Goal: Find specific page/section: Find specific page/section

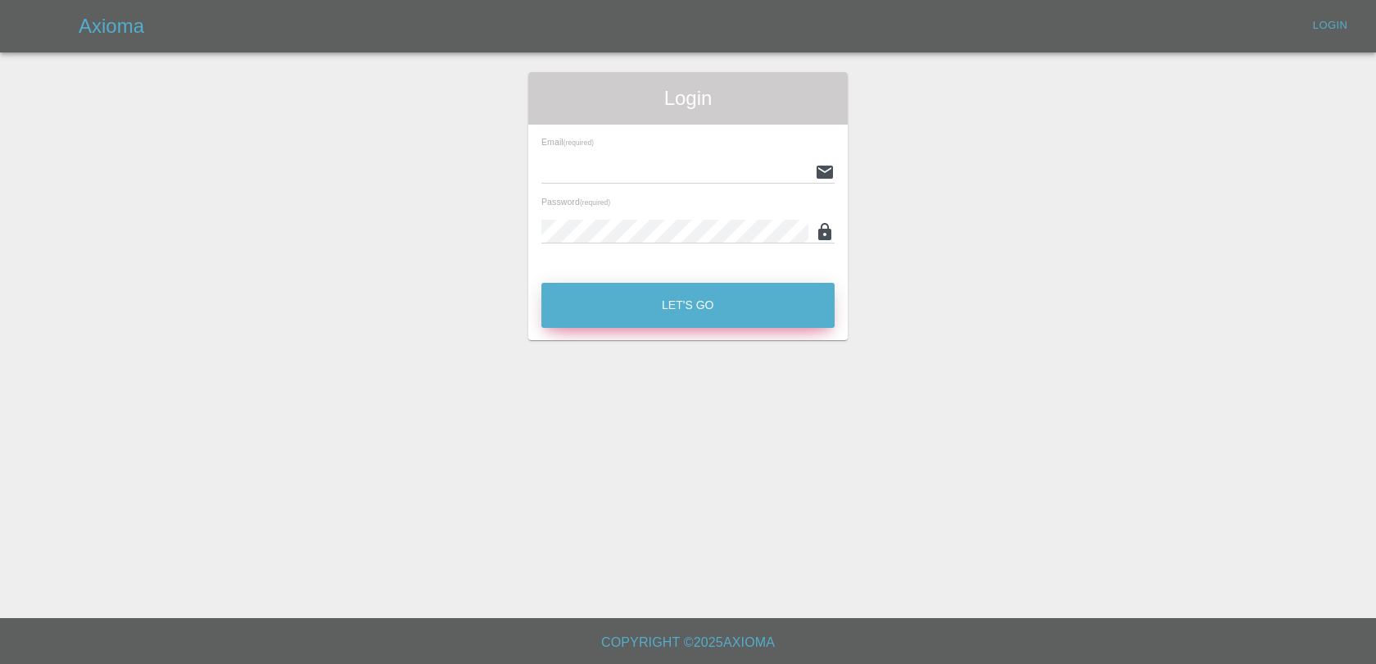
type input "[EMAIL_ADDRESS][PERSON_NAME][DOMAIN_NAME]"
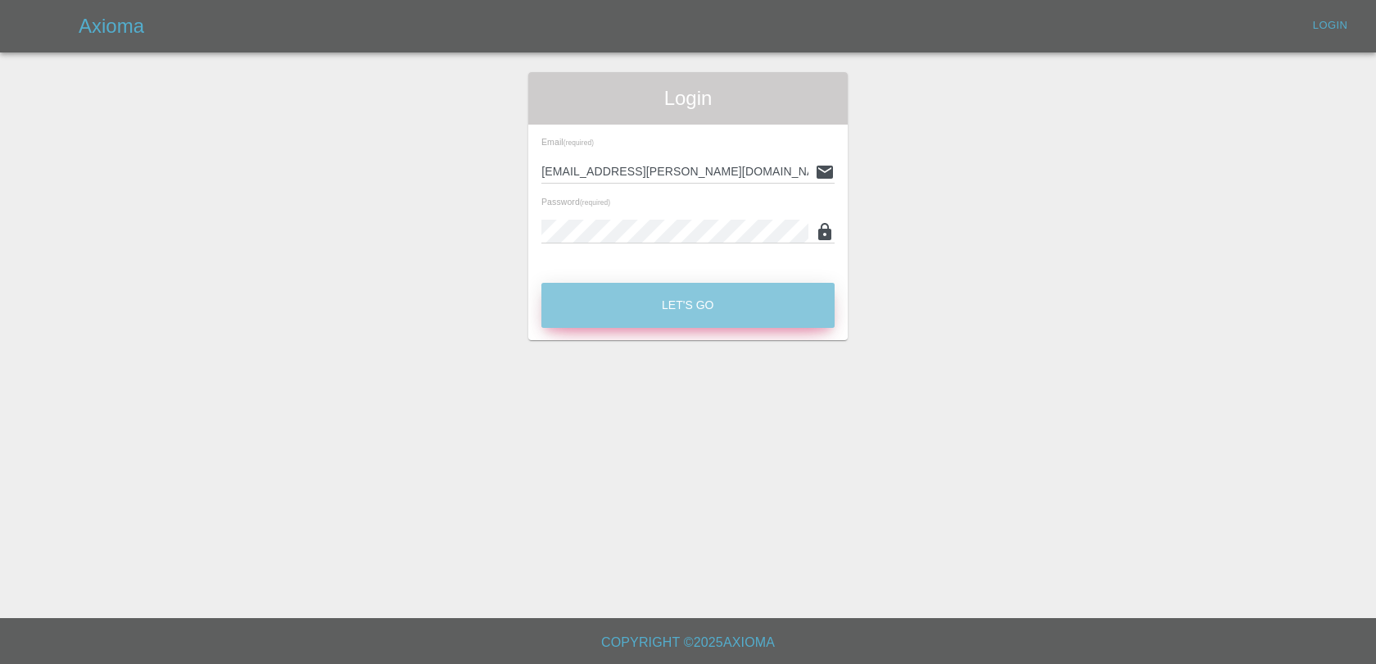
click at [700, 306] on button "Let's Go" at bounding box center [687, 305] width 293 height 45
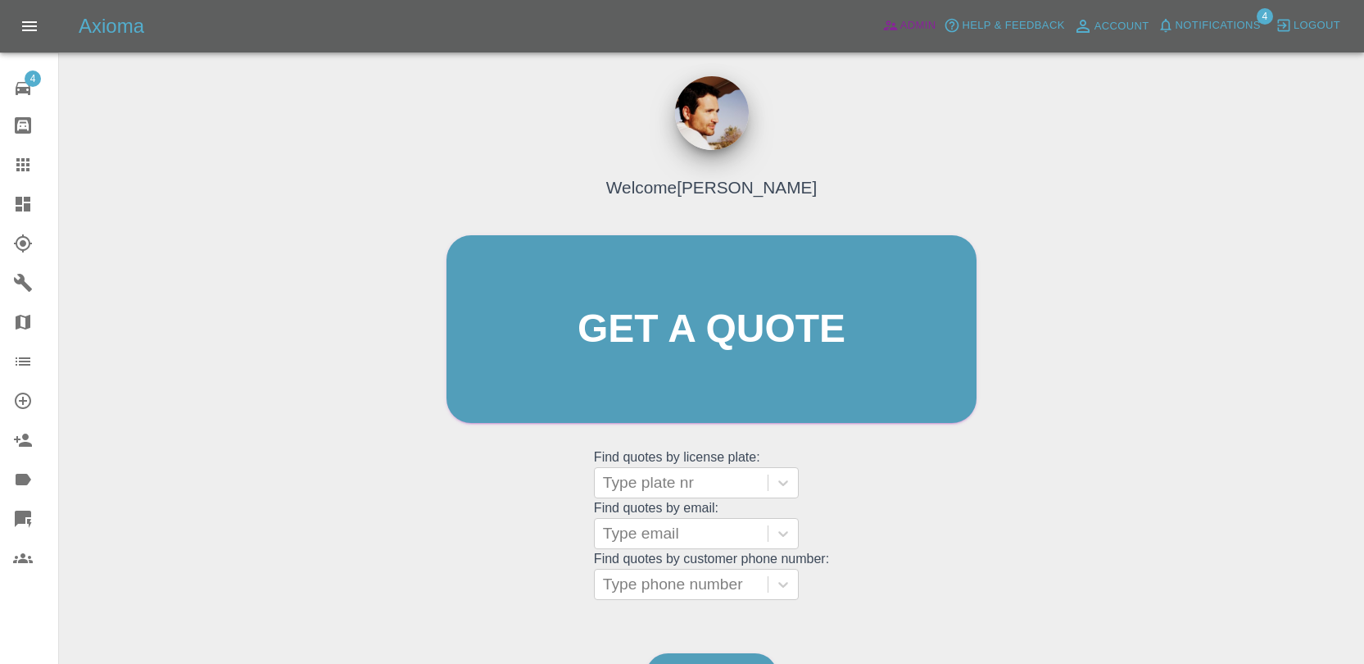
click at [901, 33] on span "Admin" at bounding box center [918, 25] width 36 height 19
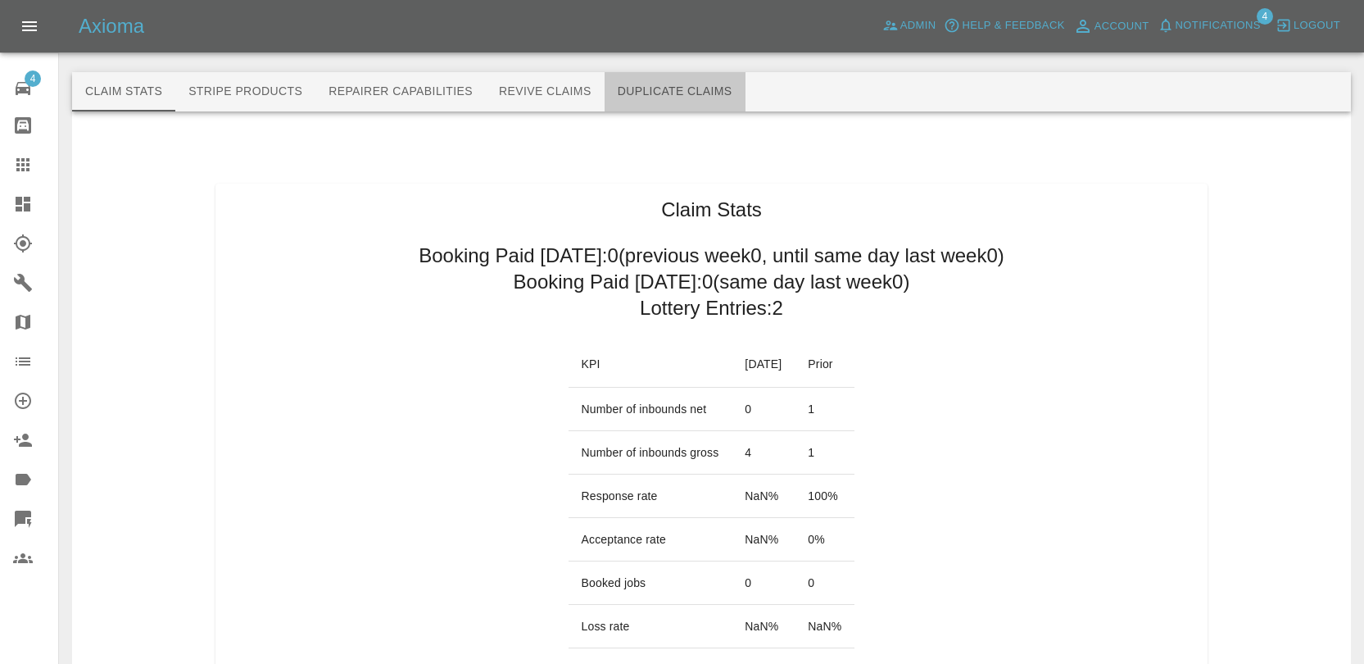
click at [655, 93] on button "Duplicate Claims" at bounding box center [675, 91] width 141 height 39
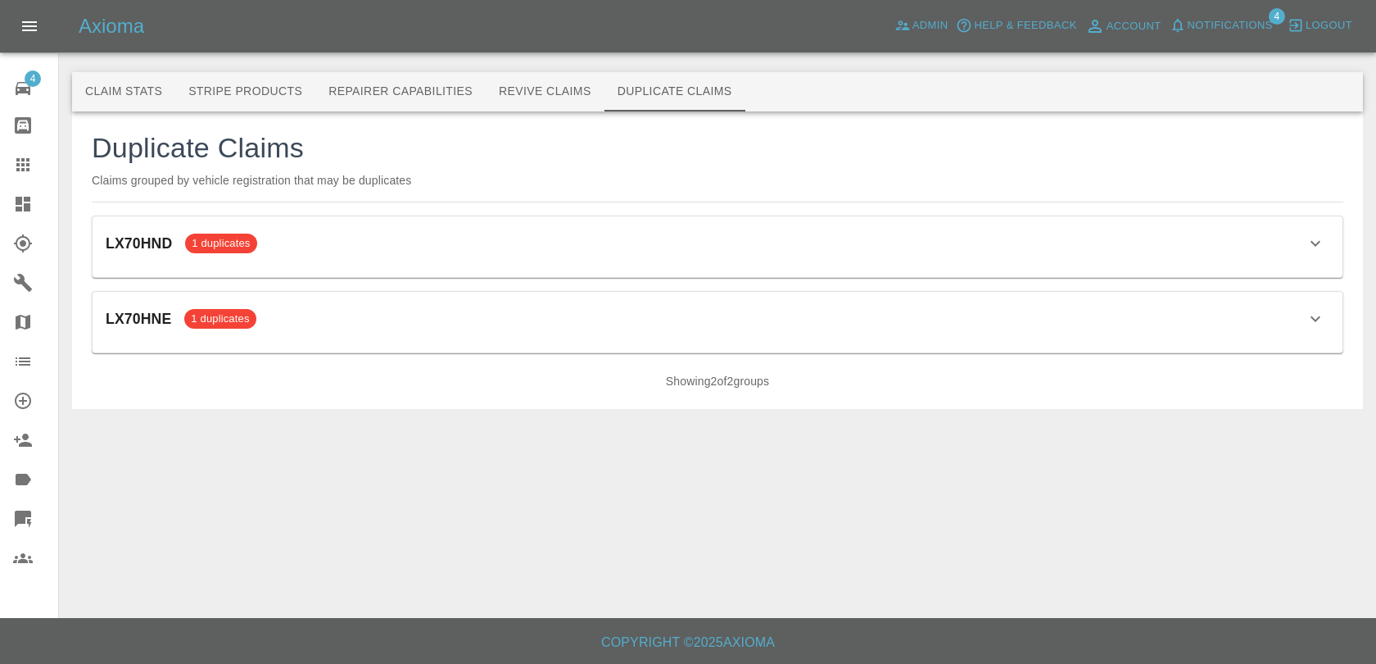
click at [681, 257] on div "LX70HND 1 duplicates Claim ID Status Customer Date Actions 68d67bd64b56f19b6cec…" at bounding box center [718, 246] width 1250 height 61
click at [591, 305] on div "LX70HNE 1 duplicates" at bounding box center [718, 319] width 1224 height 28
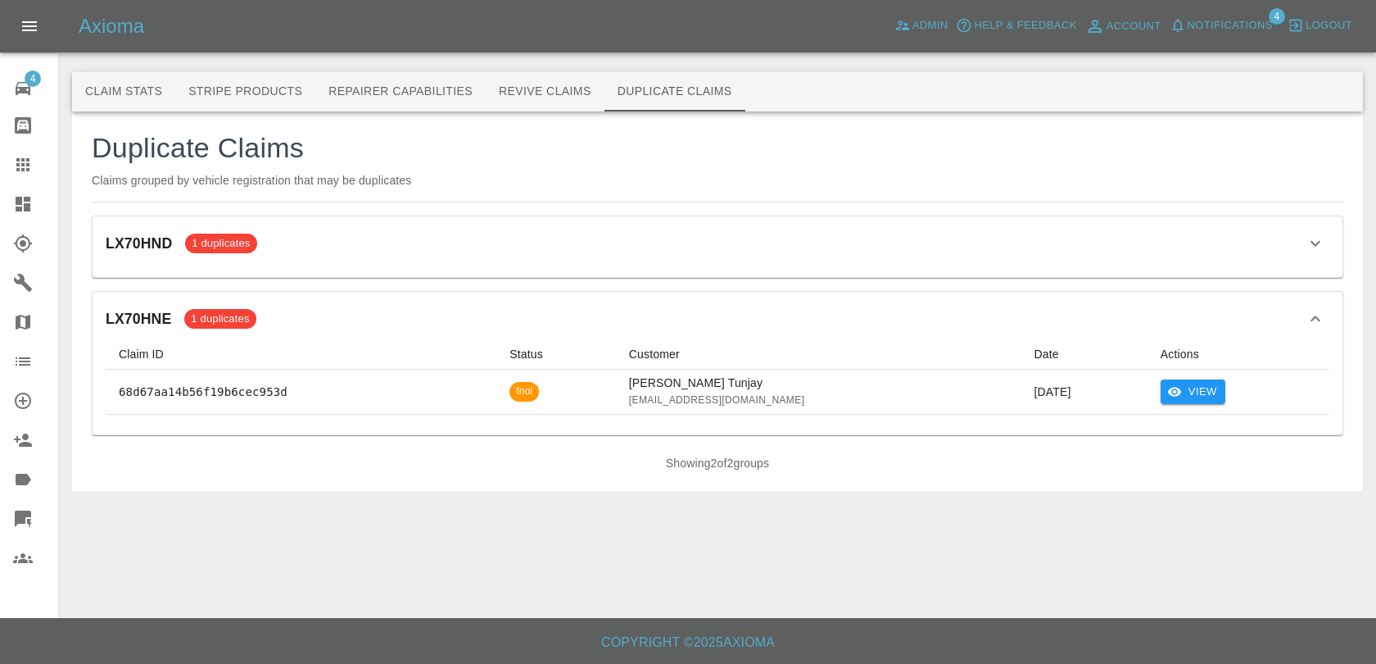
click at [574, 311] on div "LX70HNE 1 duplicates" at bounding box center [718, 319] width 1224 height 28
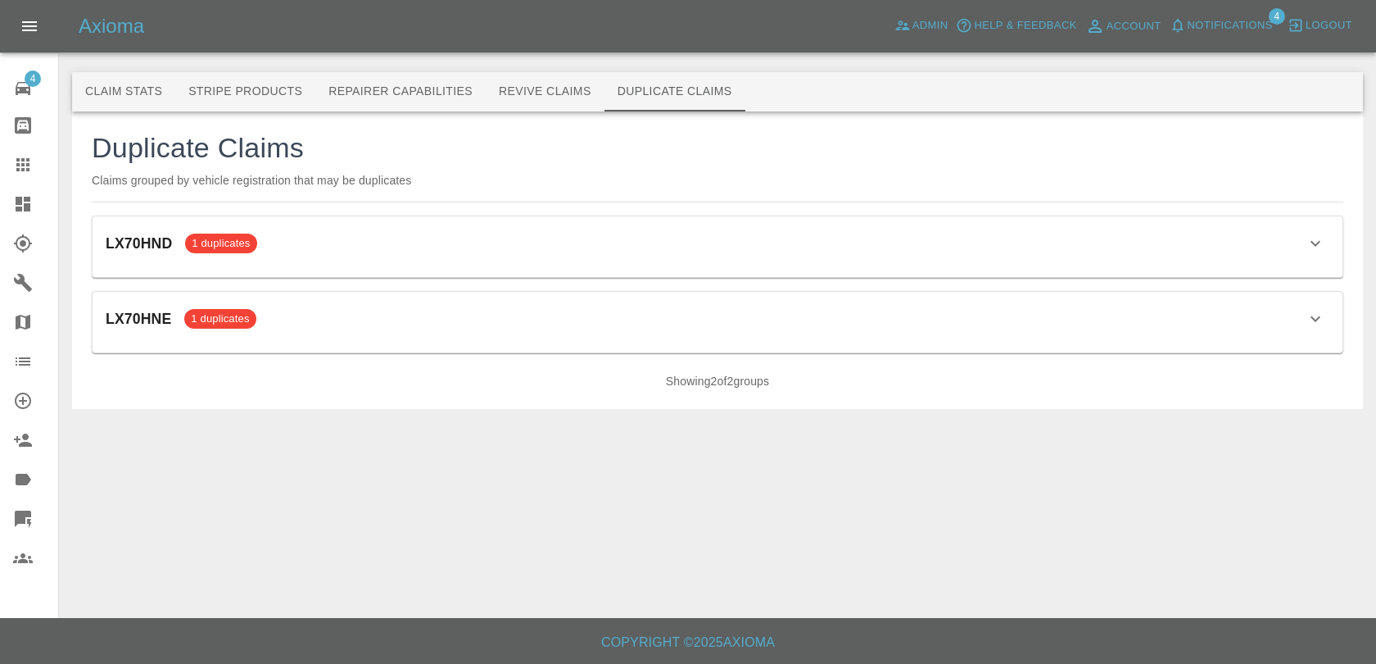
click at [574, 311] on div "LX70HNE 1 duplicates" at bounding box center [718, 319] width 1224 height 28
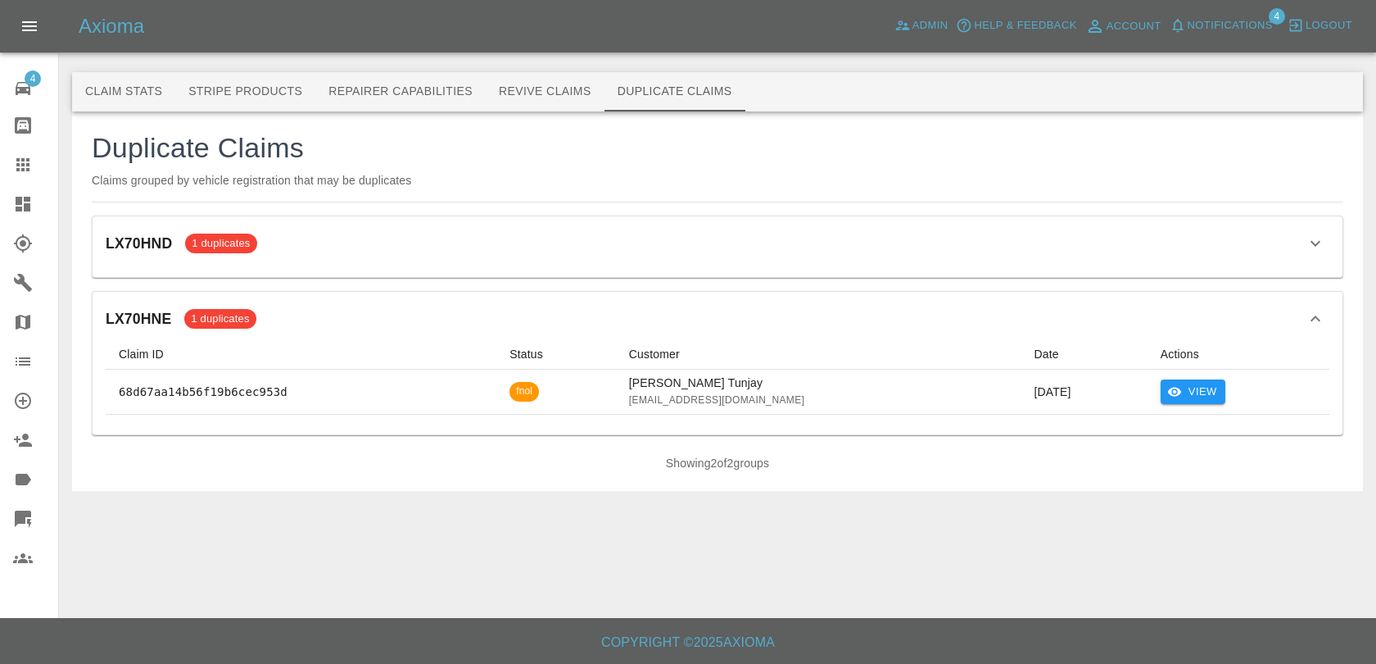
click at [999, 247] on div "LX70HND 1 duplicates" at bounding box center [718, 243] width 1224 height 28
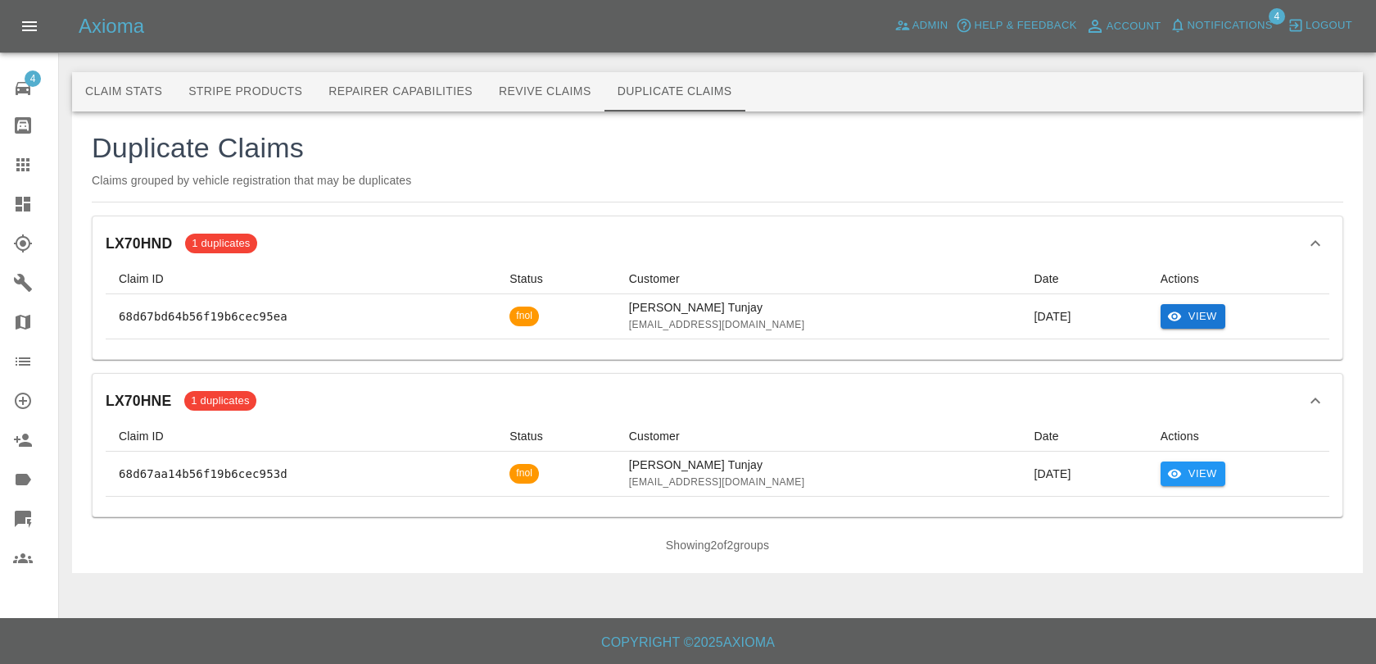
click at [1186, 304] on button "View" at bounding box center [1193, 316] width 65 height 25
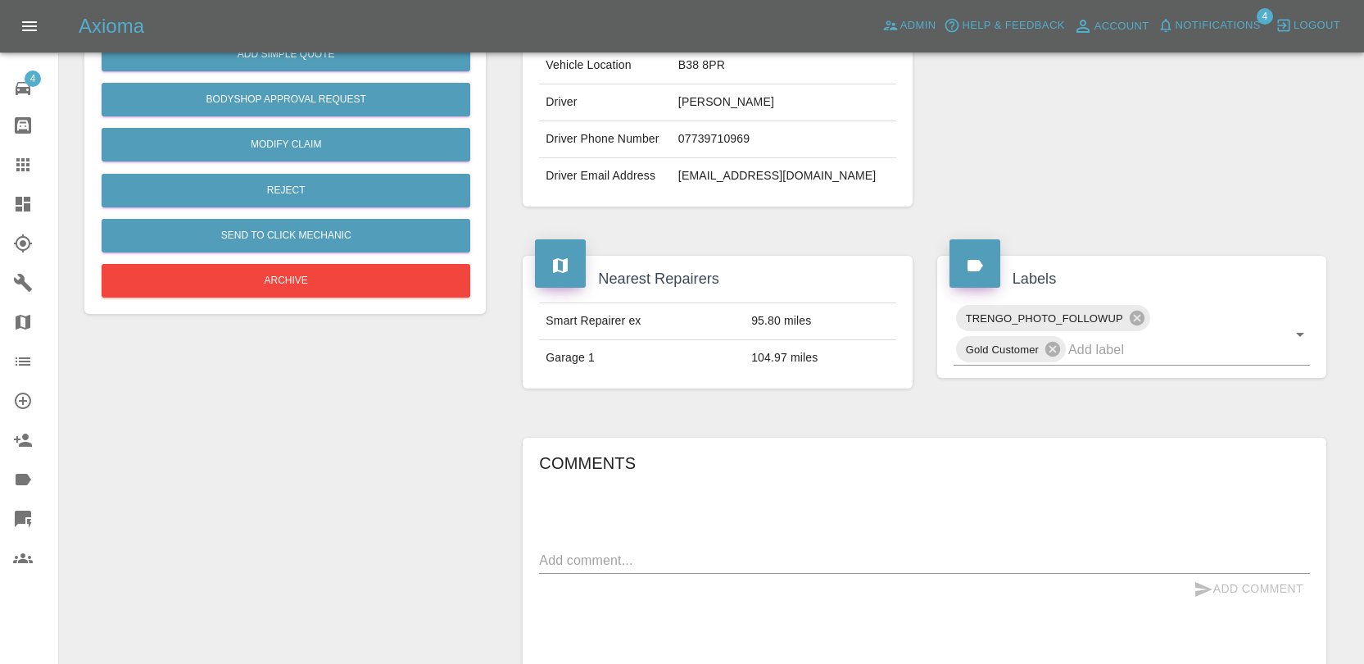
scroll to position [69, 0]
